Goal: Book appointment/travel/reservation

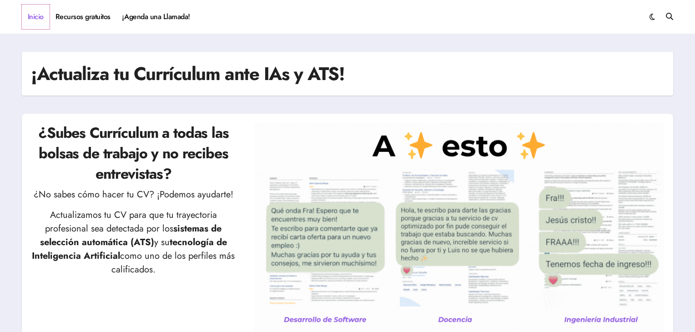
click at [32, 15] on link "Inicio" at bounding box center [36, 17] width 28 height 25
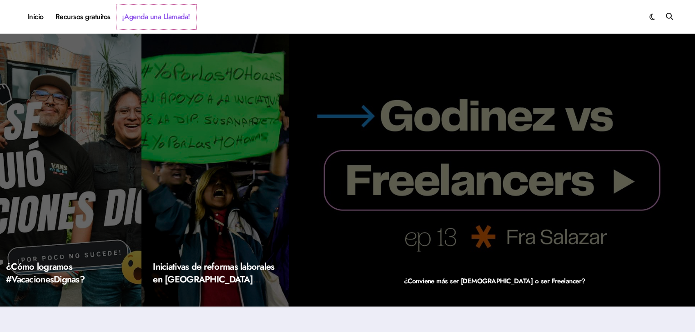
click at [149, 20] on link "¡Agenda una Llamada!" at bounding box center [156, 17] width 80 height 25
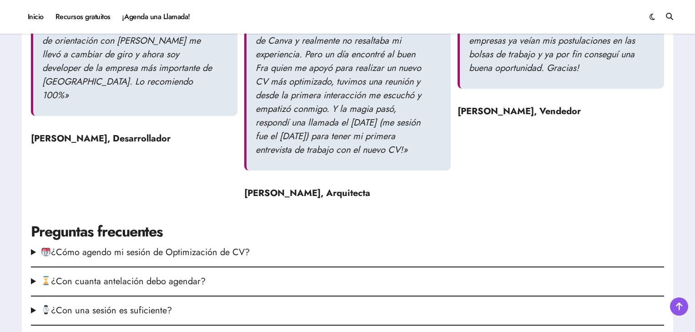
scroll to position [819, 0]
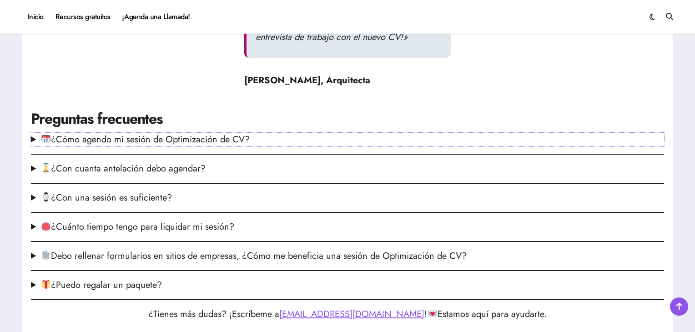
click at [175, 147] on summary "¿Cómo agendo mi sesión de Optimización de CV?" at bounding box center [347, 140] width 633 height 14
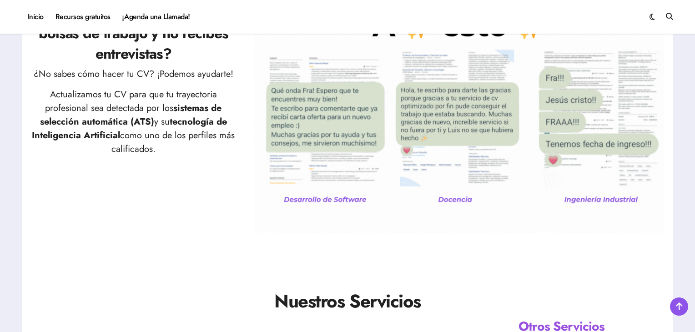
scroll to position [0, 0]
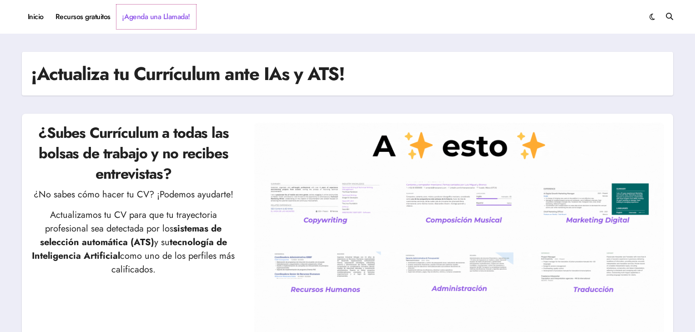
click at [136, 15] on link "¡Agenda una Llamada!" at bounding box center [156, 17] width 80 height 25
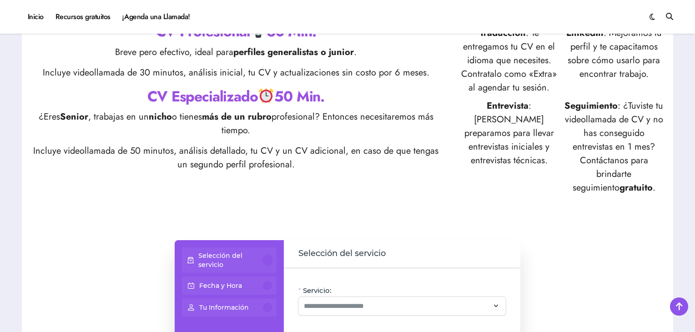
scroll to position [455, 0]
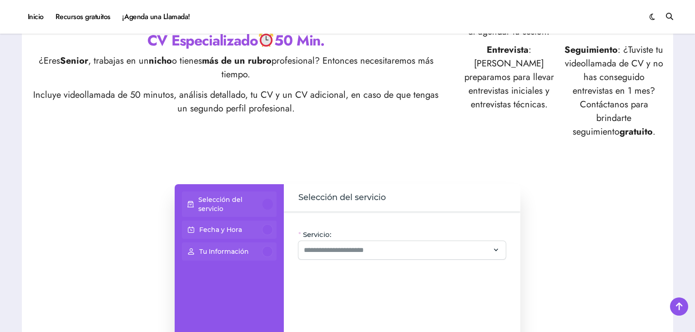
click at [232, 201] on p "Selección del servicio" at bounding box center [230, 204] width 65 height 18
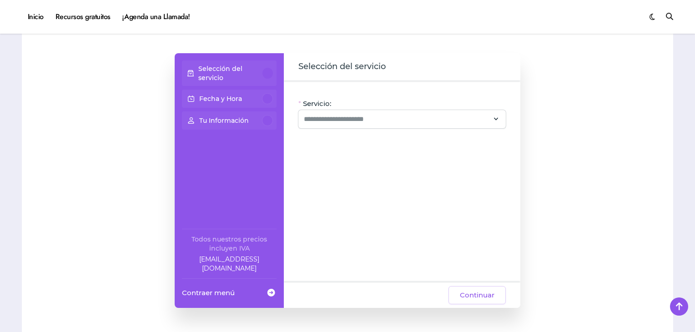
scroll to position [592, 0]
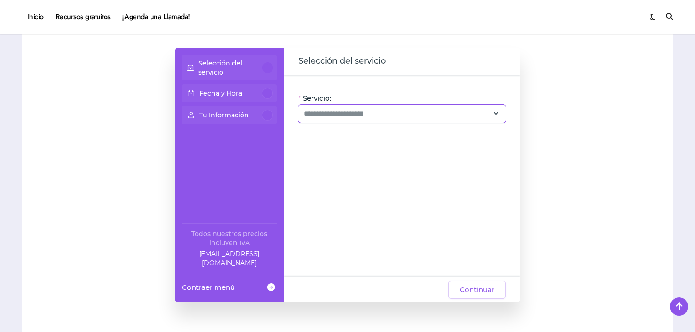
click at [368, 121] on div at bounding box center [401, 114] width 207 height 18
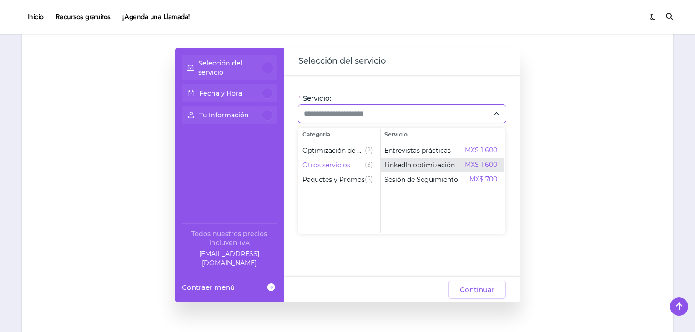
click at [409, 162] on span "LinkedIn optimización" at bounding box center [419, 165] width 71 height 9
type input "**********"
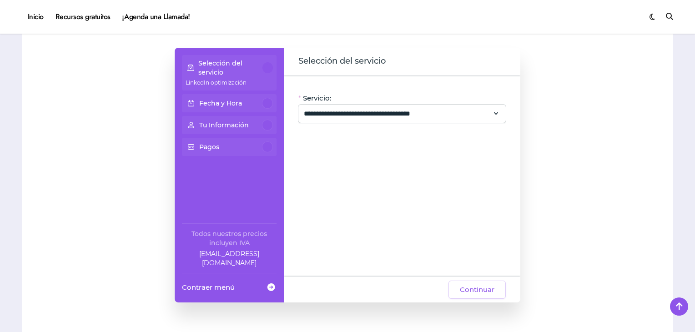
click at [244, 101] on div "Fecha y Hora" at bounding box center [229, 103] width 87 height 11
click at [348, 106] on div "**********" at bounding box center [401, 114] width 207 height 18
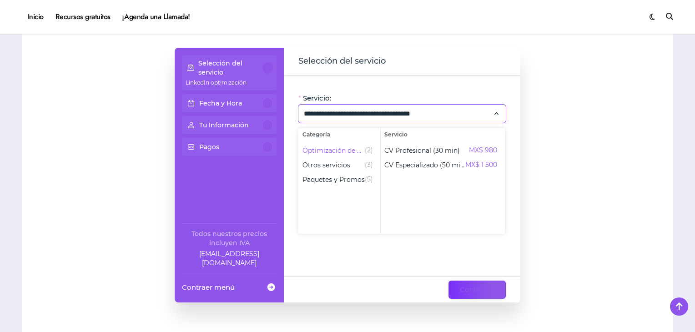
click at [478, 288] on span "Continuar" at bounding box center [477, 289] width 35 height 11
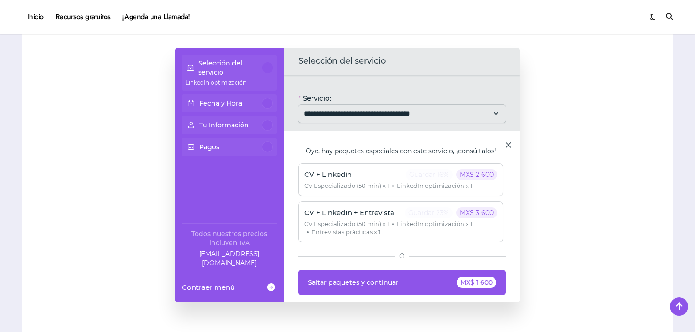
click at [225, 102] on p "Fecha y Hora" at bounding box center [220, 103] width 43 height 9
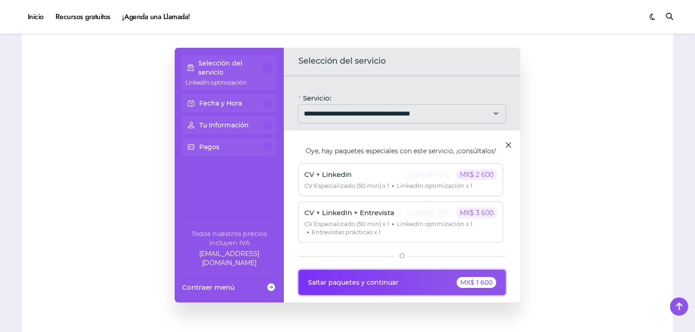
click at [437, 281] on button "Saltar paquetes y continuar MX$ 1 600" at bounding box center [401, 282] width 207 height 25
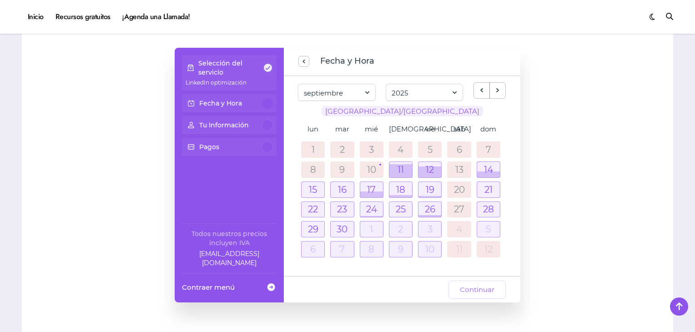
click at [388, 166] on td "11" at bounding box center [400, 170] width 29 height 20
click at [396, 166] on div at bounding box center [401, 169] width 23 height 15
click at [402, 168] on div at bounding box center [401, 170] width 23 height 13
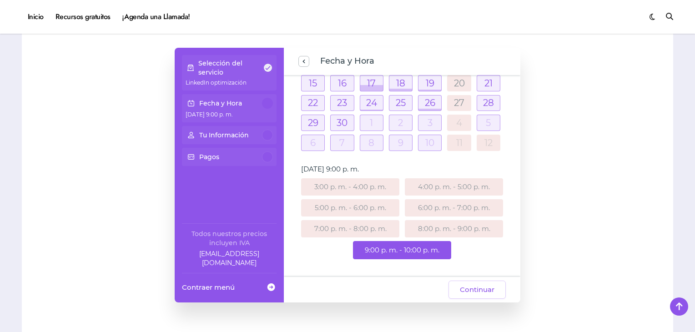
scroll to position [100, 0]
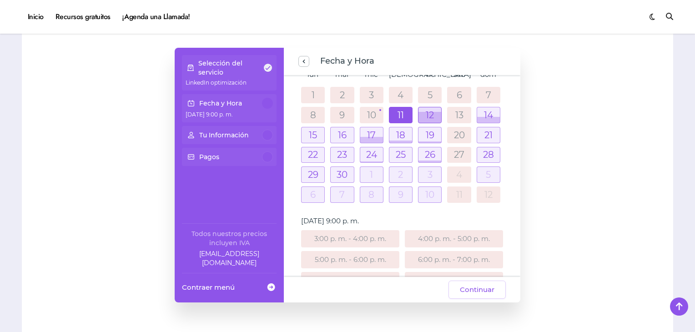
click at [422, 113] on div at bounding box center [430, 117] width 23 height 11
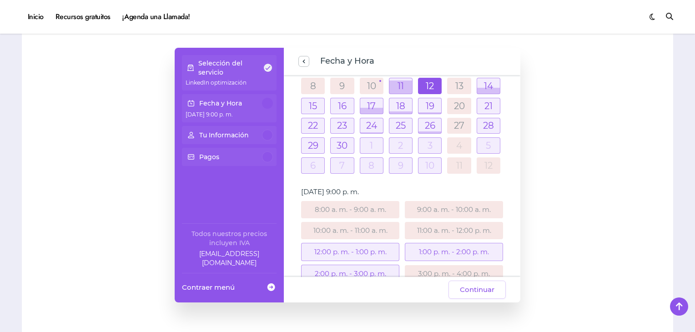
scroll to position [164, 0]
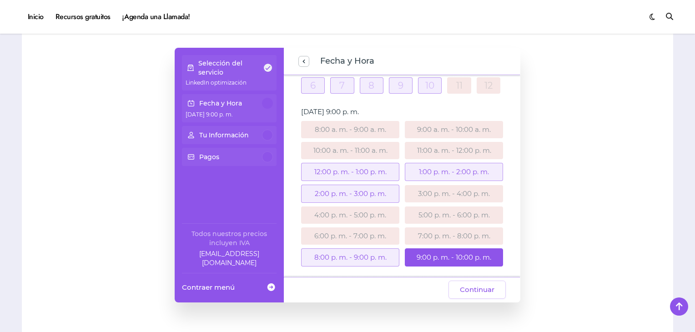
click at [320, 168] on div "12:00 p. m. - 1:00 p. m." at bounding box center [350, 172] width 98 height 18
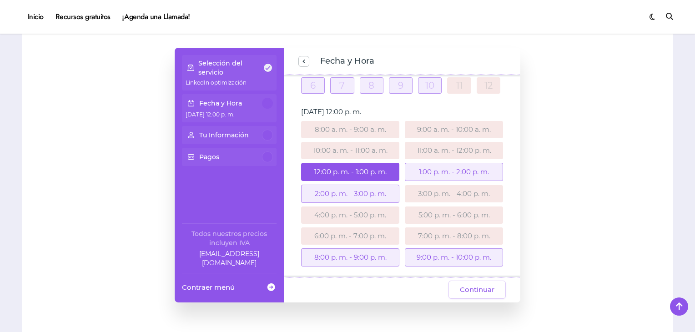
scroll to position [118, 0]
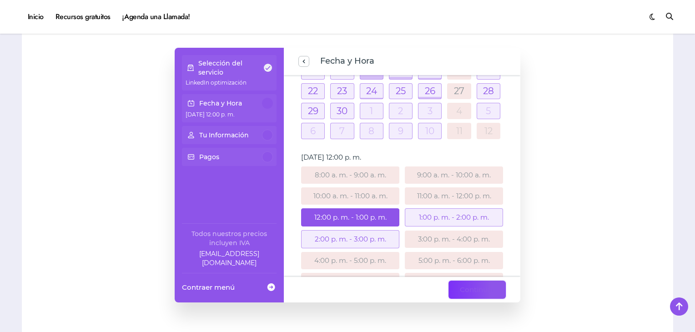
click at [466, 286] on span "Continuar" at bounding box center [477, 289] width 35 height 11
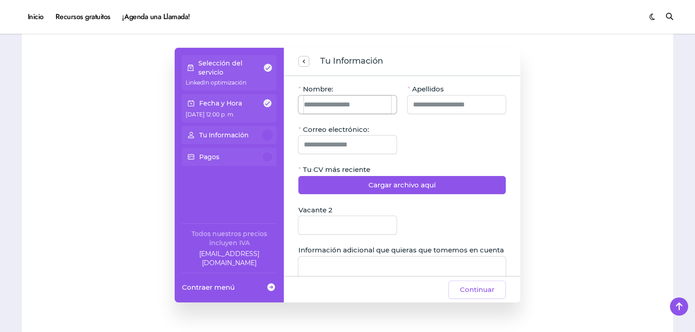
click at [355, 106] on input "Nombre:" at bounding box center [347, 105] width 87 height 18
type input "******"
type input "**********"
click at [351, 145] on input "Correo electrónico:" at bounding box center [347, 145] width 87 height 18
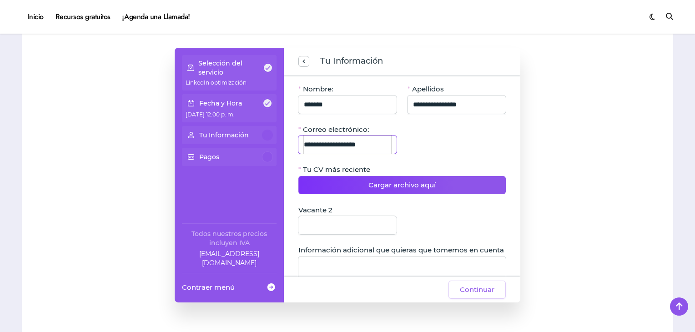
type input "**********"
click at [377, 187] on span "Cargar archivo aquí" at bounding box center [402, 185] width 67 height 11
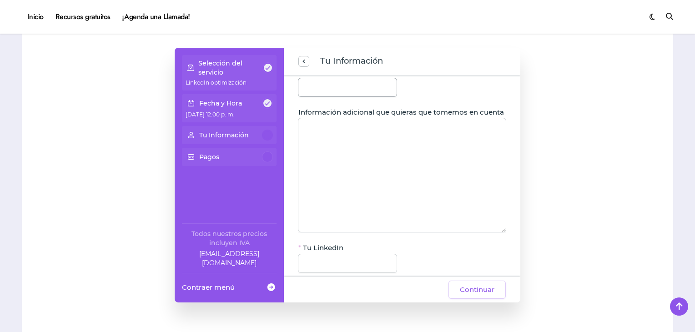
scroll to position [178, 0]
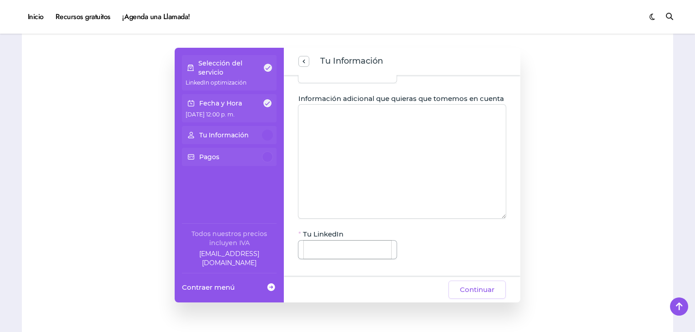
click at [368, 253] on input "Tu LinkedIn" at bounding box center [347, 250] width 87 height 18
paste input "**********"
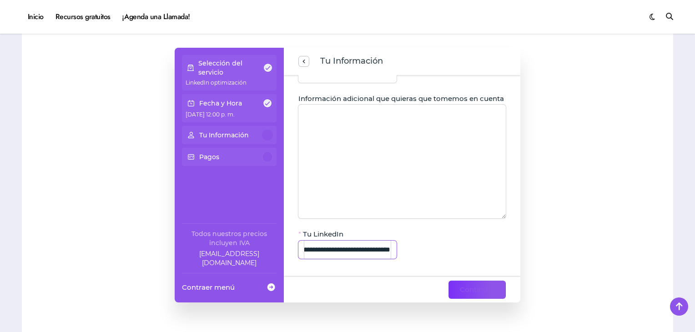
type input "**********"
click at [477, 288] on span "Continuar" at bounding box center [477, 289] width 35 height 11
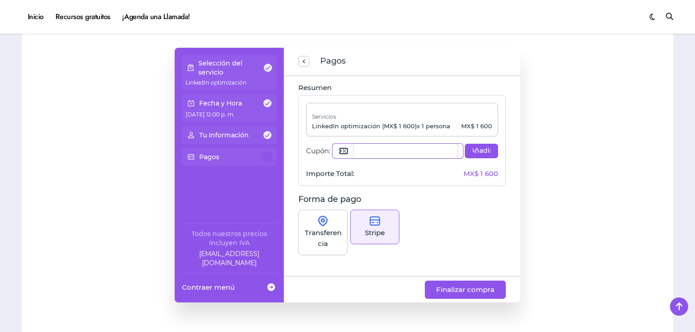
click at [369, 148] on input "Cupón:" at bounding box center [406, 151] width 104 height 15
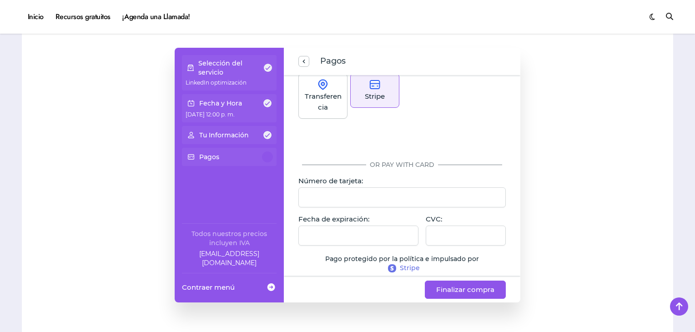
scroll to position [143, 0]
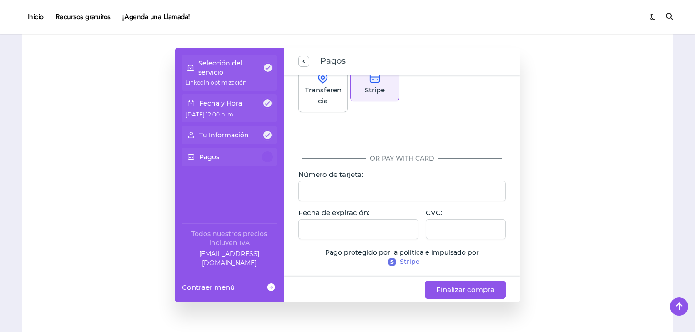
click at [372, 93] on p "Stripe" at bounding box center [375, 90] width 20 height 11
click at [369, 184] on div at bounding box center [401, 191] width 207 height 20
click at [444, 292] on span "Finalizar compra" at bounding box center [465, 289] width 58 height 11
click at [460, 289] on span "Finalizar compra" at bounding box center [465, 289] width 58 height 11
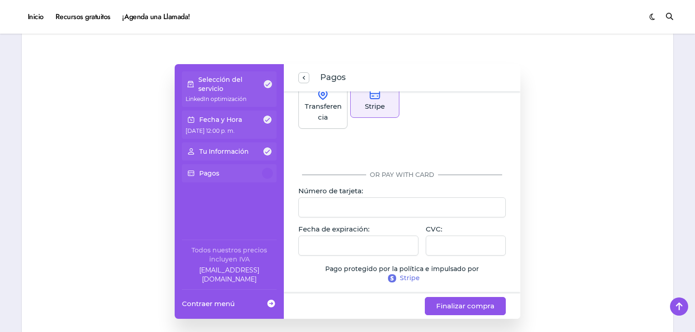
scroll to position [592, 0]
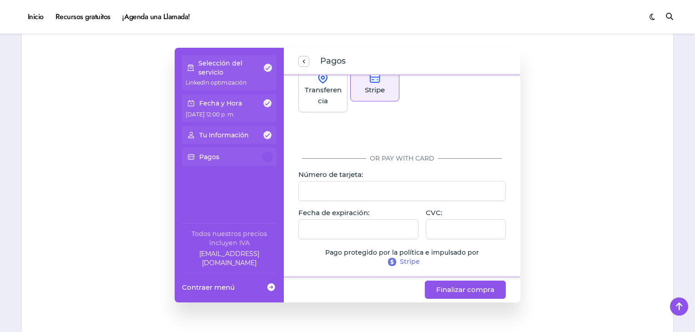
click at [406, 260] on span "Stripe" at bounding box center [410, 262] width 20 height 9
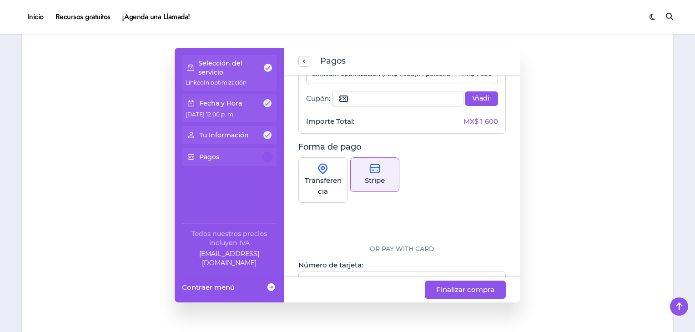
click at [240, 137] on p "Tu Información" at bounding box center [224, 135] width 50 height 9
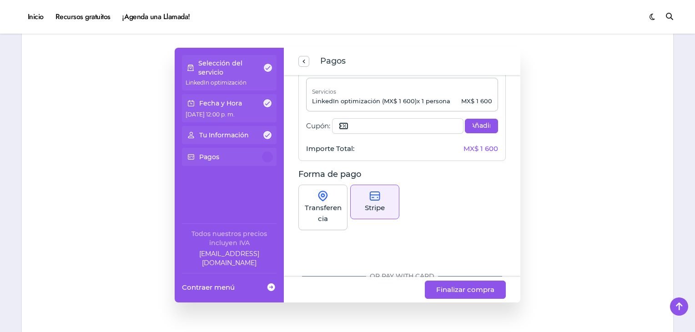
scroll to position [0, 0]
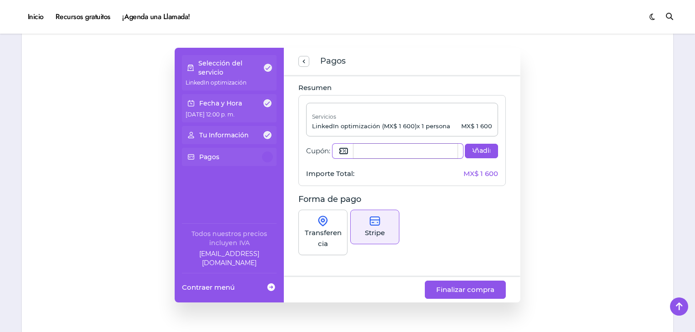
click at [395, 151] on input "Cupón:" at bounding box center [406, 151] width 104 height 15
click at [476, 155] on span "Añadir" at bounding box center [482, 151] width 18 height 9
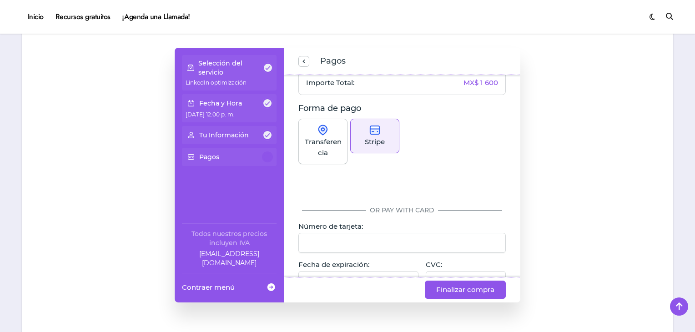
click at [329, 150] on p "Transferencia" at bounding box center [322, 148] width 37 height 22
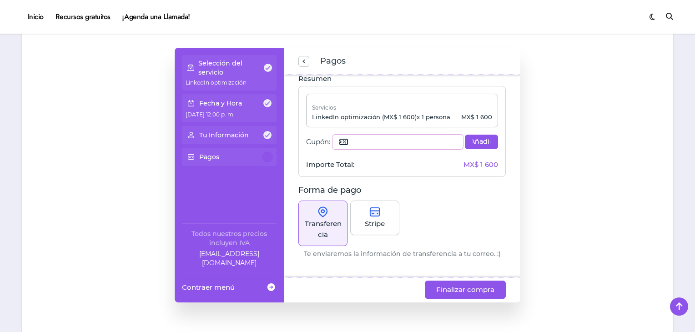
scroll to position [8, 0]
click at [371, 211] on img at bounding box center [374, 212] width 11 height 11
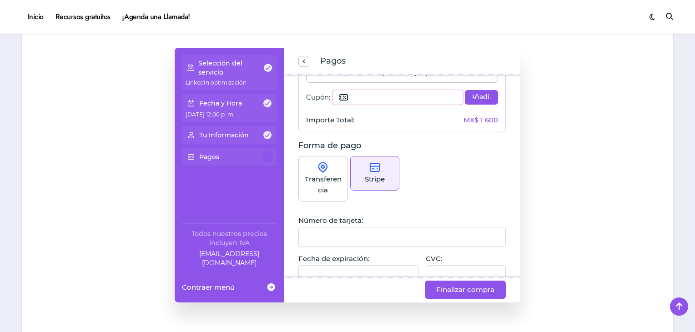
click at [327, 178] on p "Transferencia" at bounding box center [322, 185] width 37 height 22
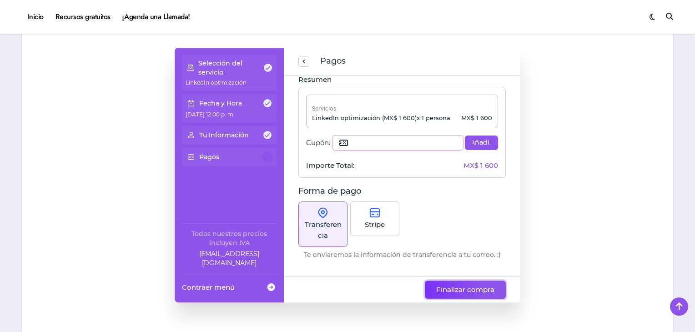
click at [444, 288] on span "Finalizar compra" at bounding box center [465, 289] width 58 height 11
click at [268, 136] on span at bounding box center [267, 135] width 8 height 8
click at [260, 150] on div "Pagos" at bounding box center [229, 157] width 95 height 18
click at [454, 283] on button "Finalizar compra" at bounding box center [465, 290] width 81 height 18
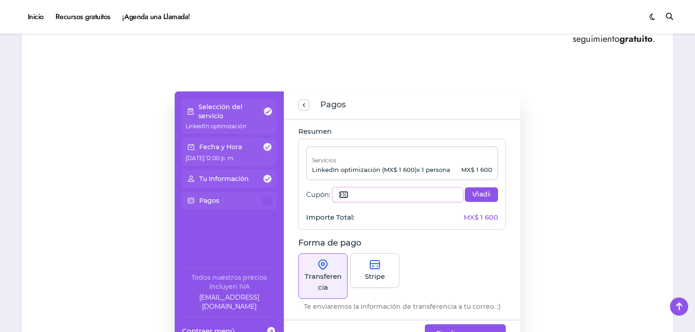
scroll to position [546, 0]
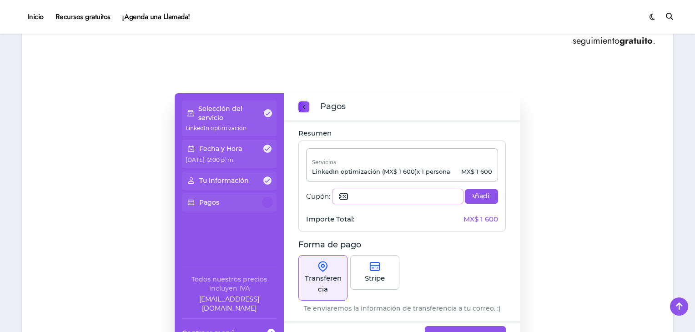
click at [307, 105] on span "previous step" at bounding box center [303, 107] width 7 height 12
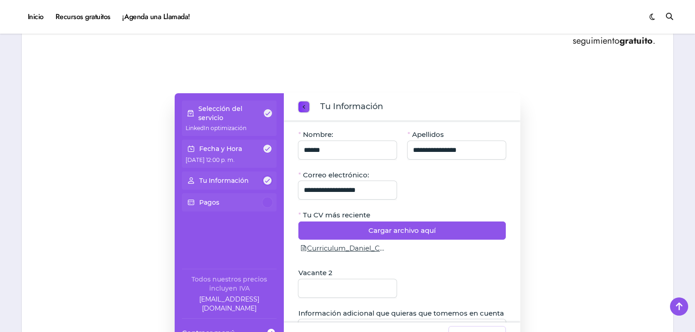
click at [307, 105] on span "previous step" at bounding box center [303, 107] width 7 height 12
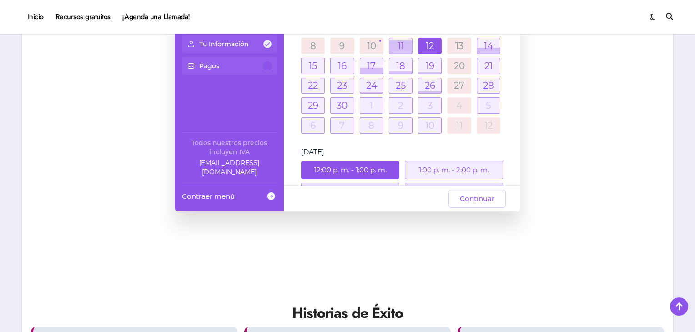
scroll to position [0, 0]
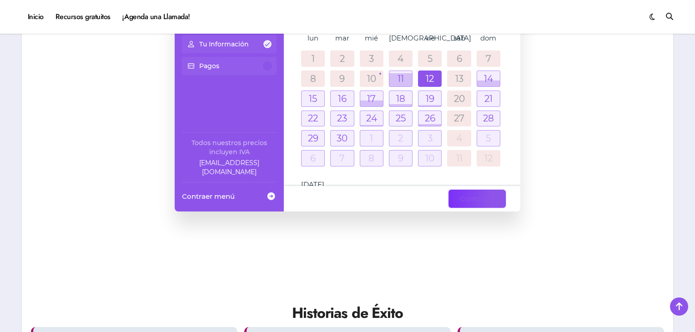
click at [466, 198] on span "Continuar" at bounding box center [477, 198] width 35 height 11
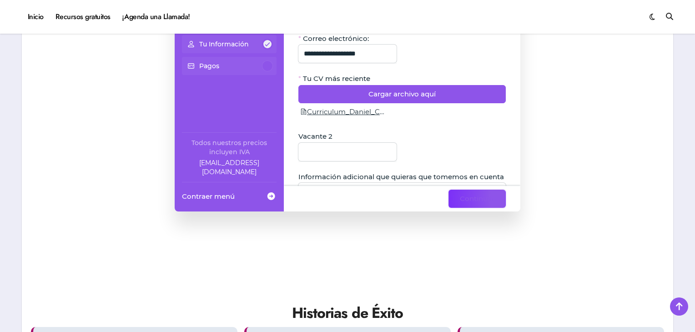
click at [466, 198] on span "Continuar" at bounding box center [477, 198] width 35 height 11
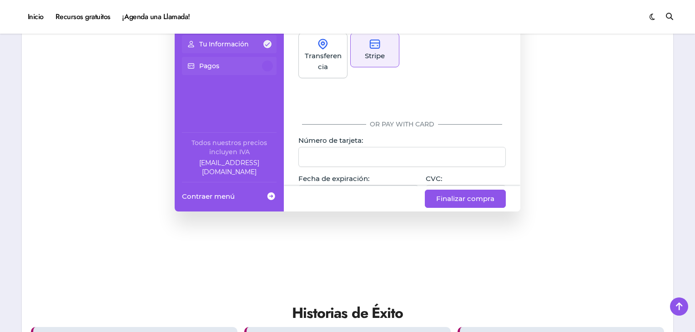
scroll to position [91, 0]
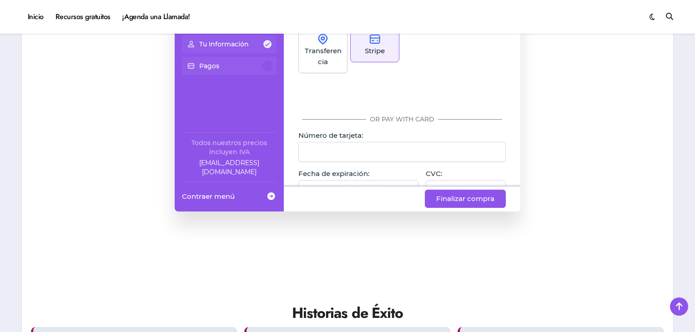
click at [367, 47] on p "Stripe" at bounding box center [375, 51] width 20 height 11
click at [332, 57] on p "Transferencia" at bounding box center [322, 57] width 37 height 22
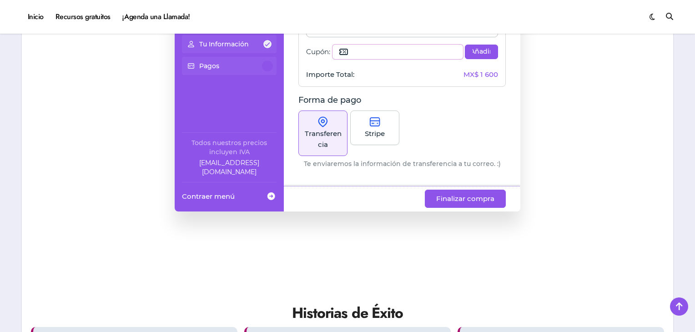
click at [324, 130] on p "Transferencia" at bounding box center [322, 139] width 37 height 22
click at [369, 129] on p "Stripe" at bounding box center [375, 133] width 20 height 11
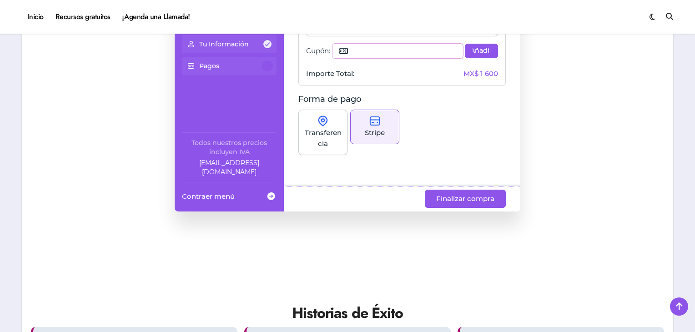
click at [328, 127] on p "Transferencia" at bounding box center [322, 138] width 37 height 22
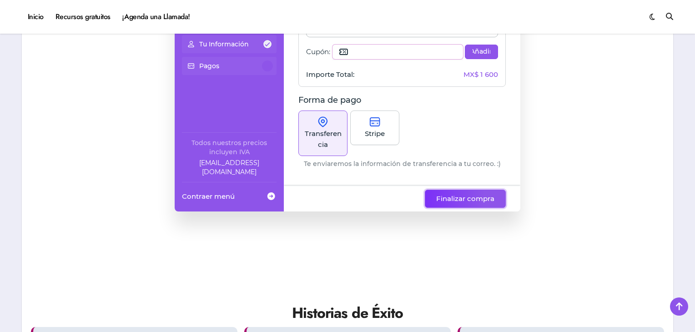
click at [445, 197] on span "Finalizar compra" at bounding box center [465, 198] width 58 height 11
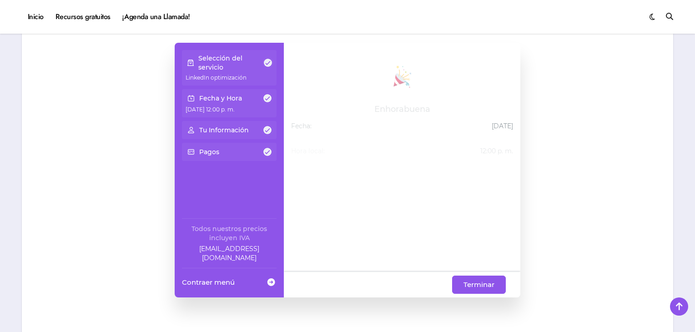
scroll to position [592, 0]
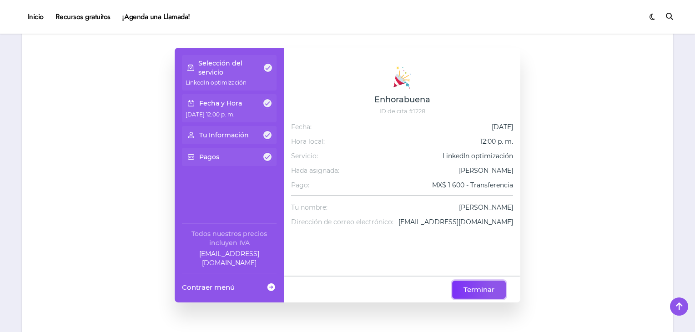
click at [471, 285] on span "Terminar" at bounding box center [479, 289] width 31 height 11
